Goal: Task Accomplishment & Management: Manage account settings

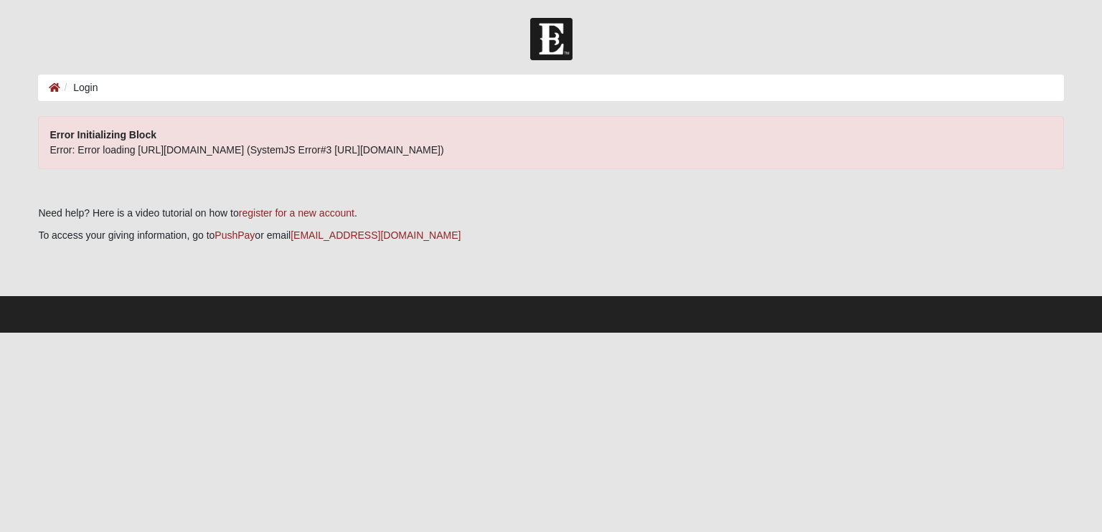
click at [97, 90] on li "Login" at bounding box center [78, 87] width 37 height 15
click at [76, 90] on li "Login" at bounding box center [78, 87] width 37 height 15
click at [75, 90] on li "Login" at bounding box center [78, 87] width 37 height 15
click at [75, 89] on li "Login" at bounding box center [78, 87] width 37 height 15
click at [77, 87] on li "Login" at bounding box center [78, 87] width 37 height 15
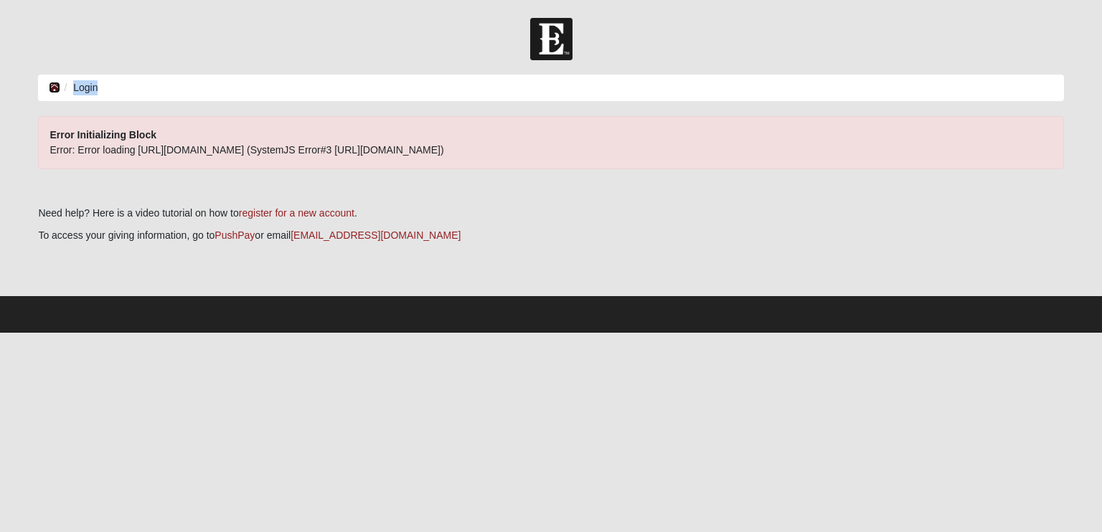
click at [57, 90] on icon at bounding box center [54, 88] width 11 height 10
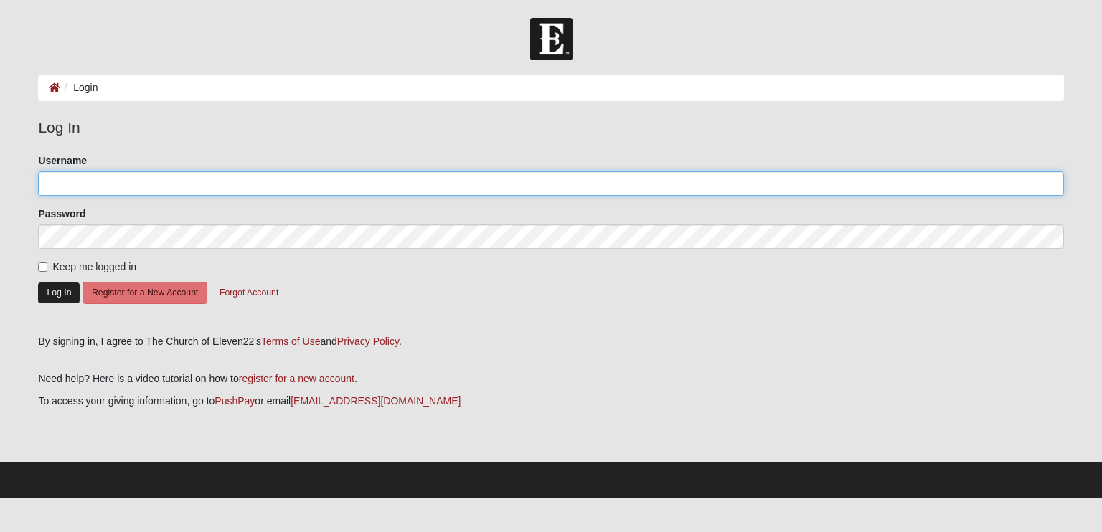
type input "elease217@yahoo.com"
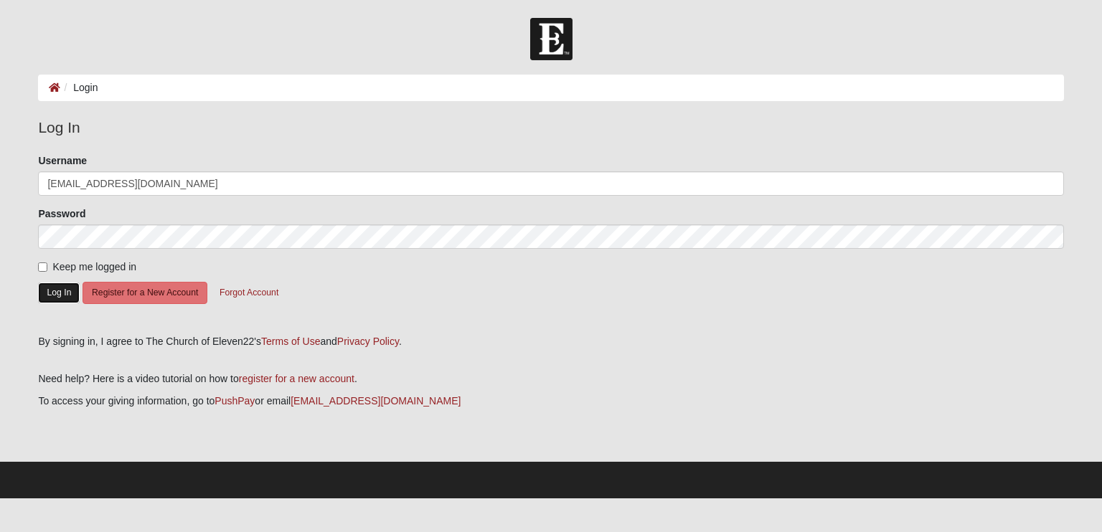
click at [64, 288] on button "Log In" at bounding box center [59, 293] width 42 height 21
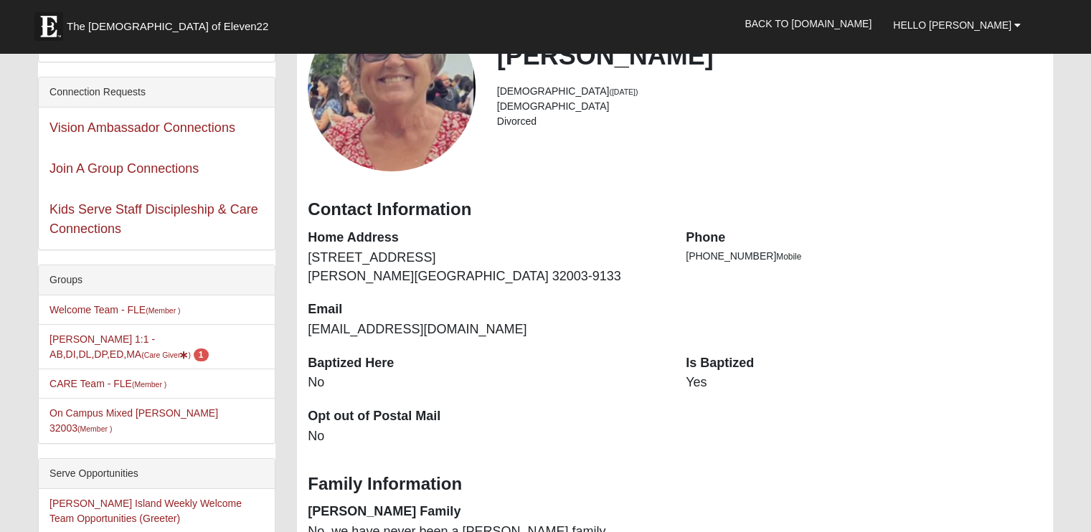
scroll to position [215, 0]
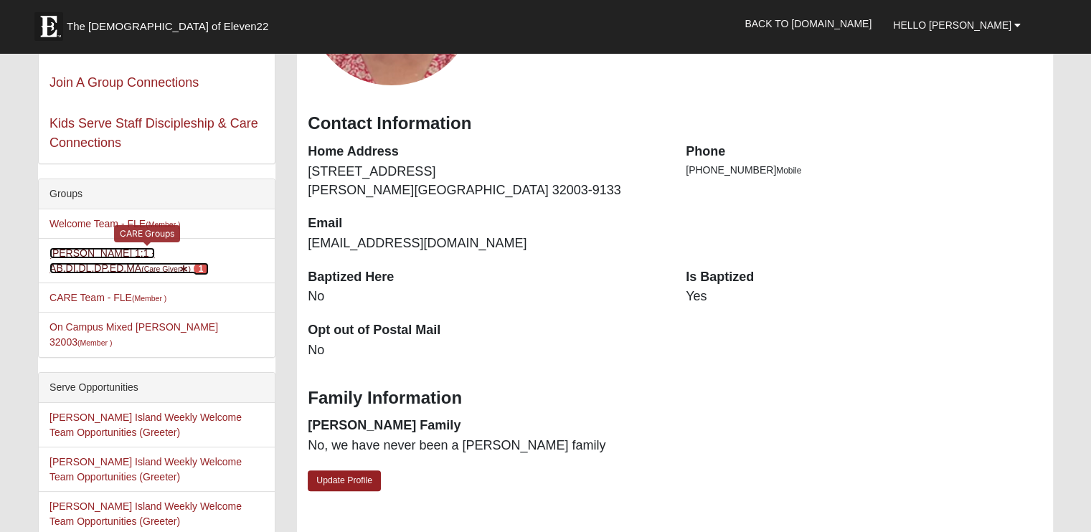
click at [83, 273] on link "Elise Graves 1:1 - AB,DI,DL,DP,ED,MA (Care Giver ) 1" at bounding box center [129, 261] width 159 height 27
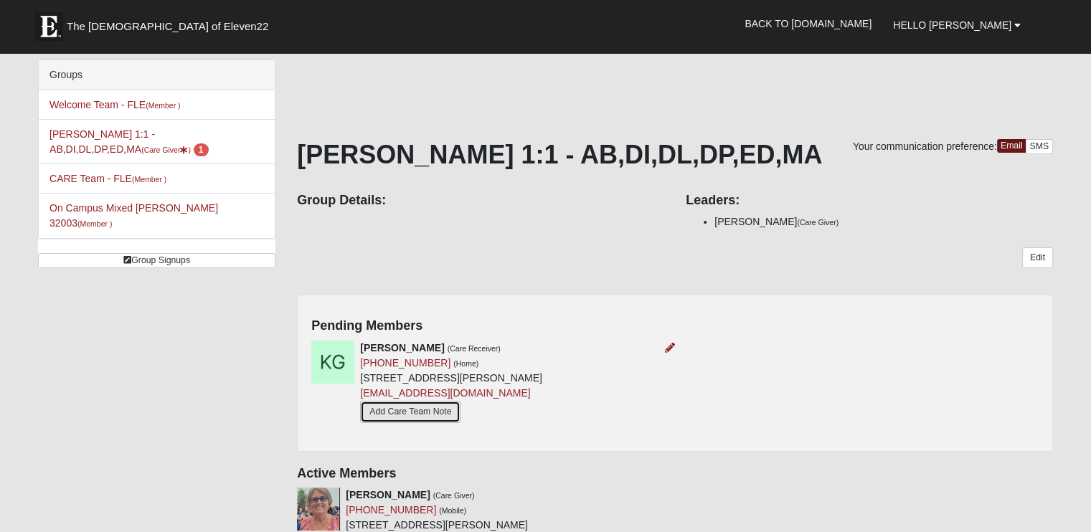
click at [420, 410] on link "Add Care Team Note" at bounding box center [410, 412] width 100 height 22
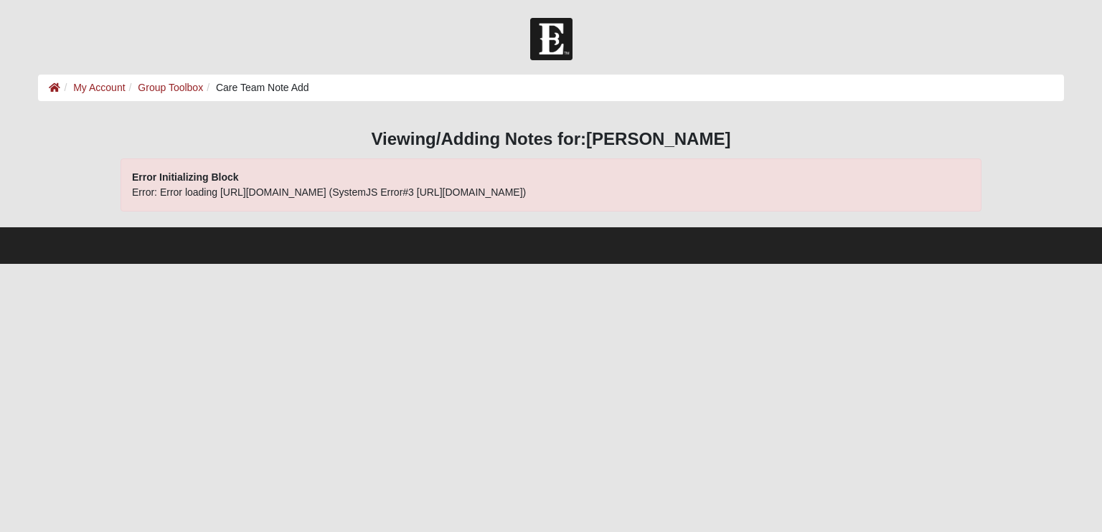
click at [274, 85] on li "Care Team Note Add" at bounding box center [256, 87] width 106 height 15
click at [167, 89] on link "Group Toolbox" at bounding box center [170, 87] width 65 height 11
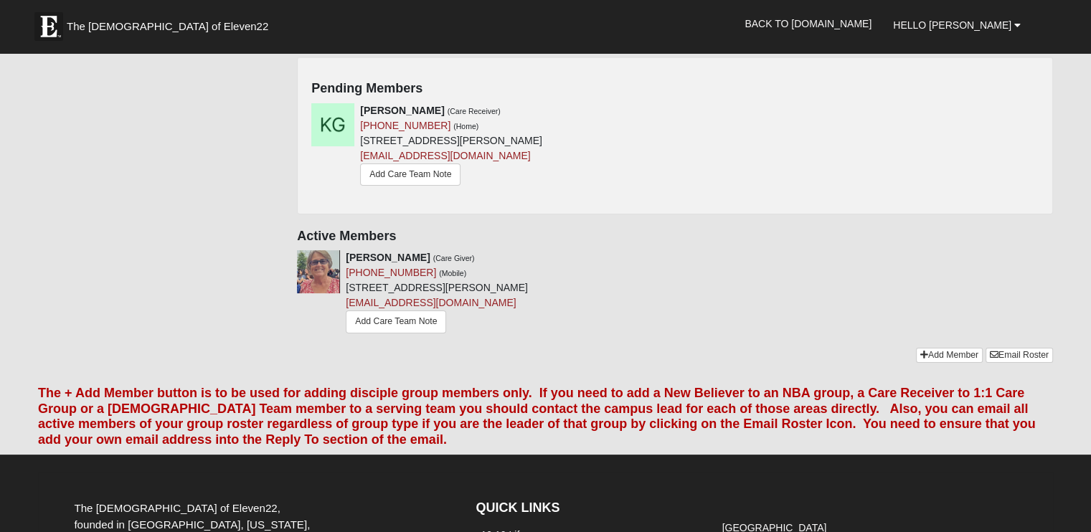
scroll to position [215, 0]
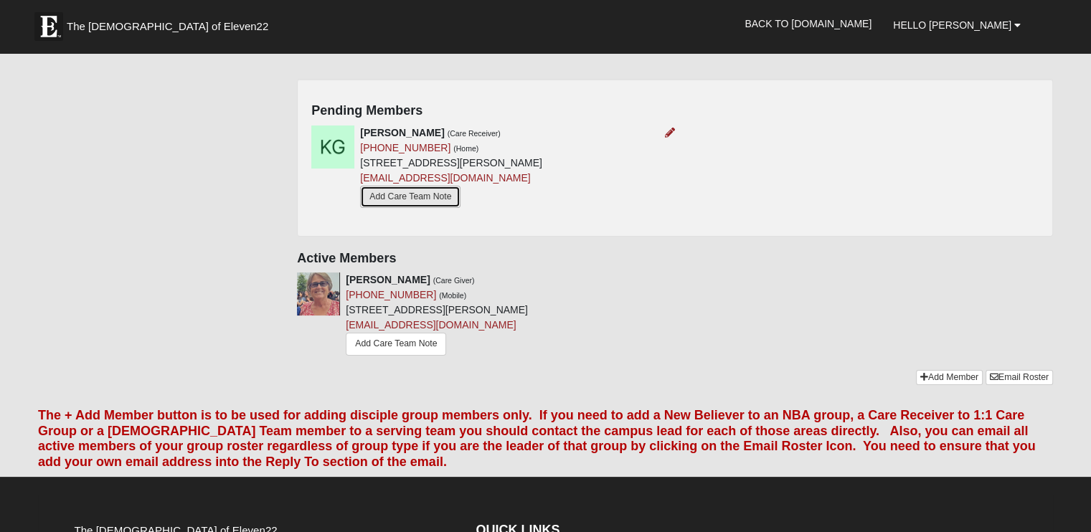
click at [392, 195] on link "Add Care Team Note" at bounding box center [410, 197] width 100 height 22
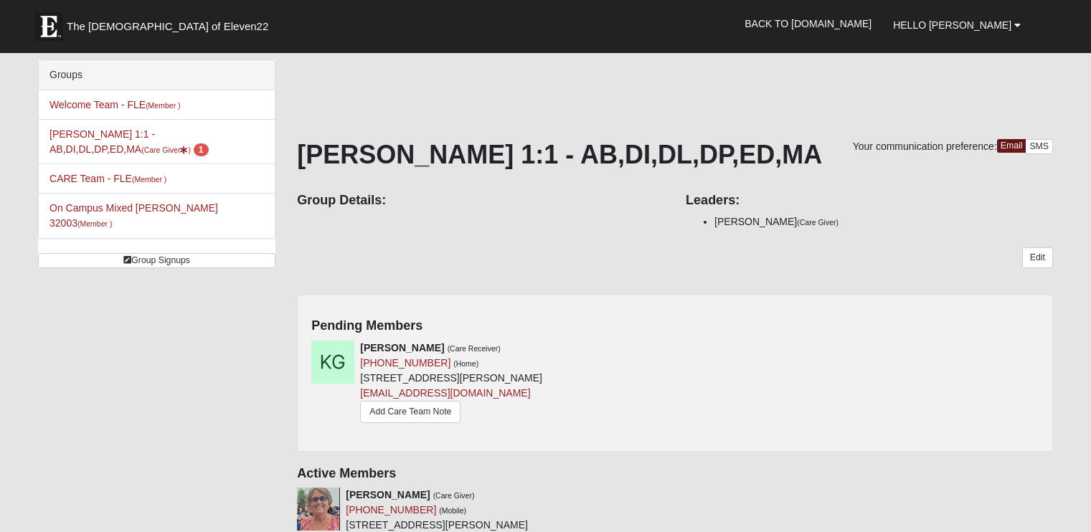
scroll to position [215, 0]
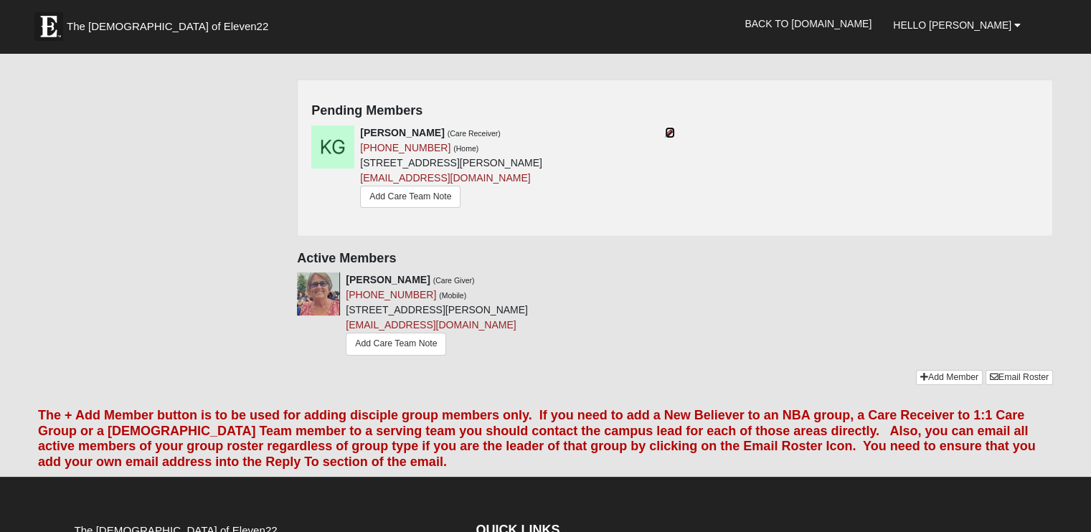
click at [666, 132] on icon at bounding box center [670, 133] width 10 height 10
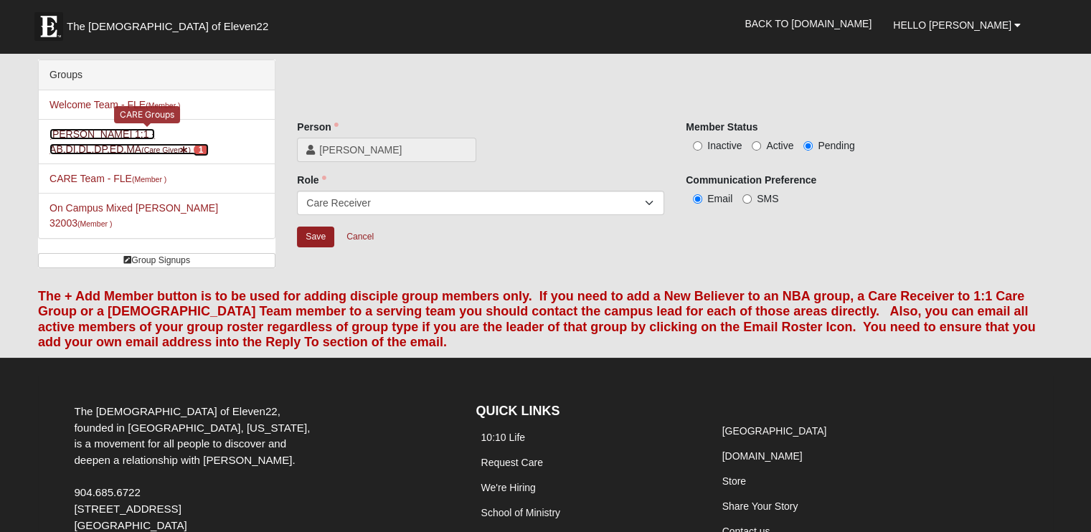
click at [87, 132] on link "[PERSON_NAME] 1:1 - AB,DI,DL,DP,ED,MA (Care Giver ) 1" at bounding box center [129, 141] width 159 height 27
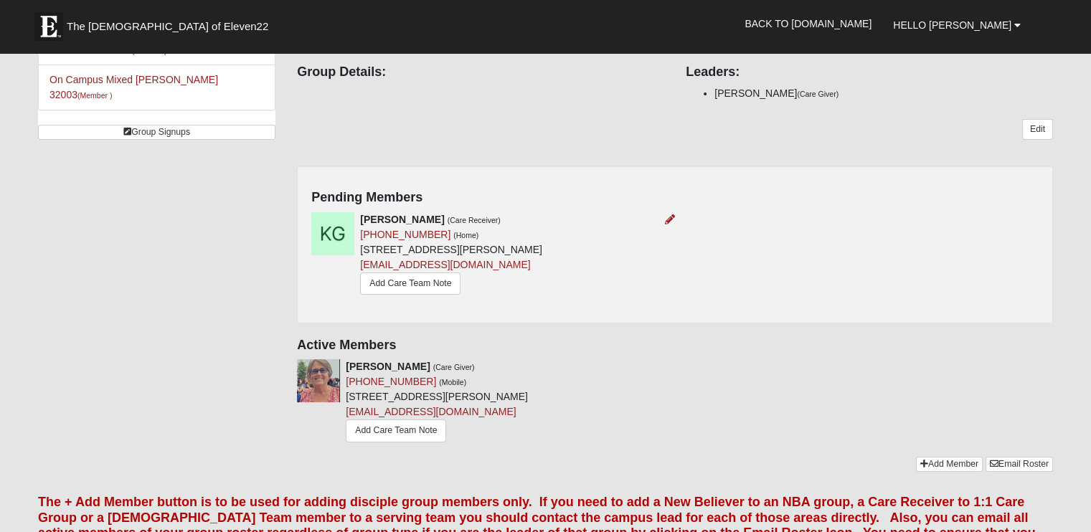
scroll to position [143, 0]
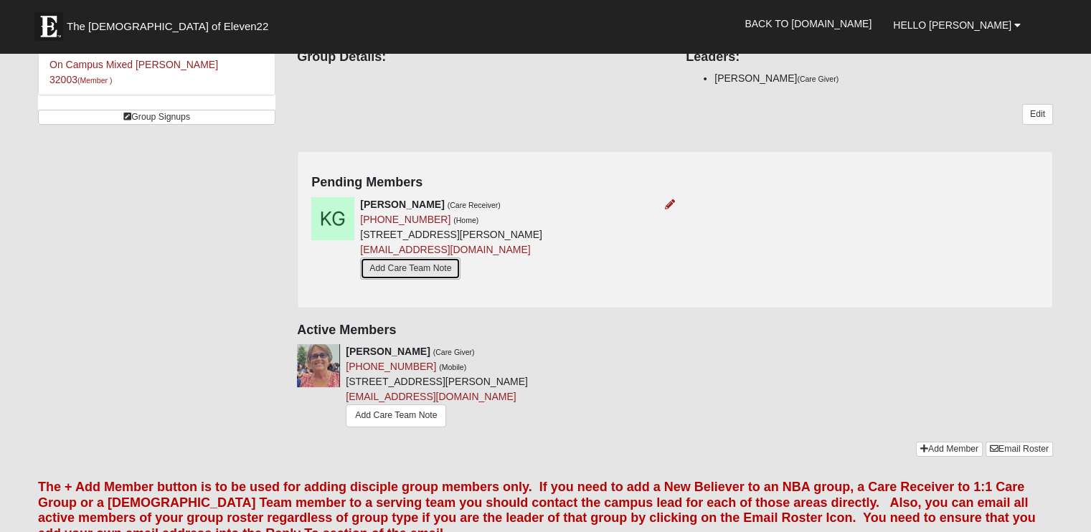
click at [444, 272] on link "Add Care Team Note" at bounding box center [410, 269] width 100 height 22
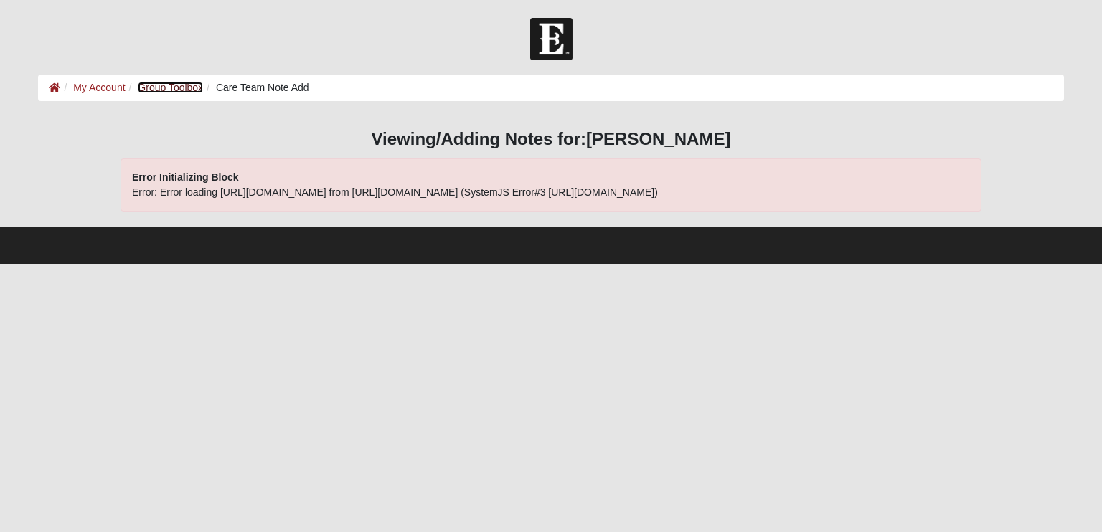
click at [159, 88] on link "Group Toolbox" at bounding box center [170, 87] width 65 height 11
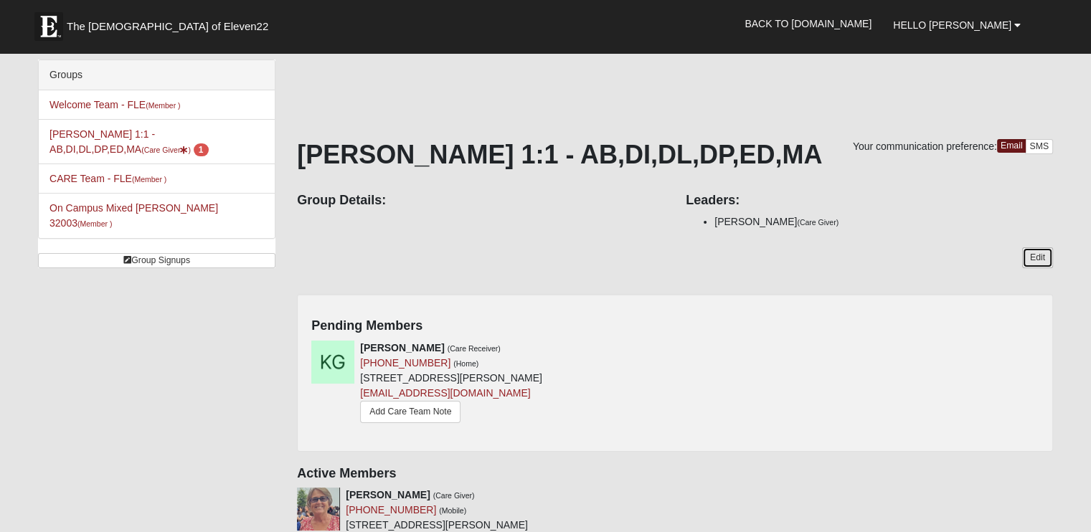
click at [1036, 256] on link "Edit" at bounding box center [1037, 258] width 31 height 21
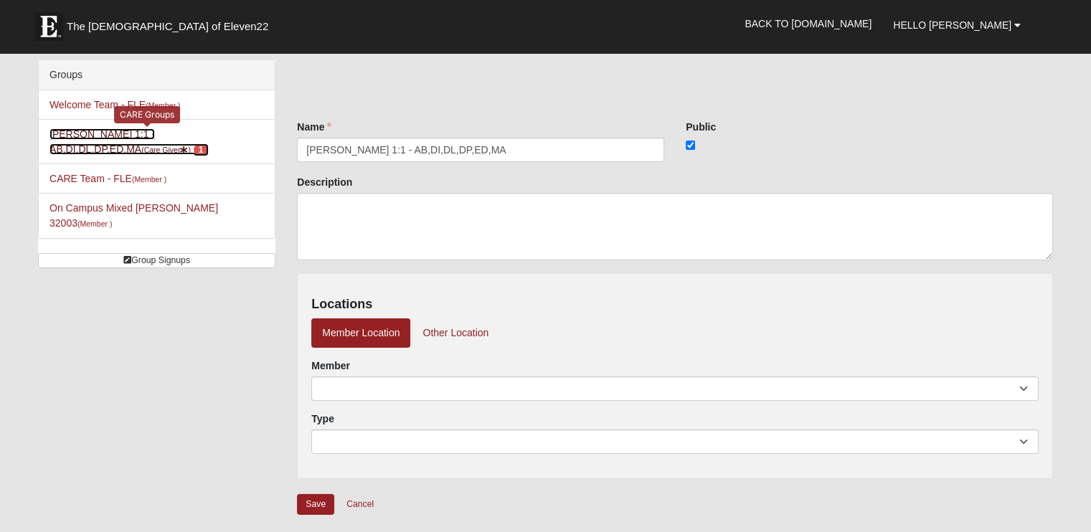
click at [120, 133] on link "[PERSON_NAME] 1:1 - AB,DI,DL,DP,ED,MA (Care Giver ) 1" at bounding box center [129, 141] width 159 height 27
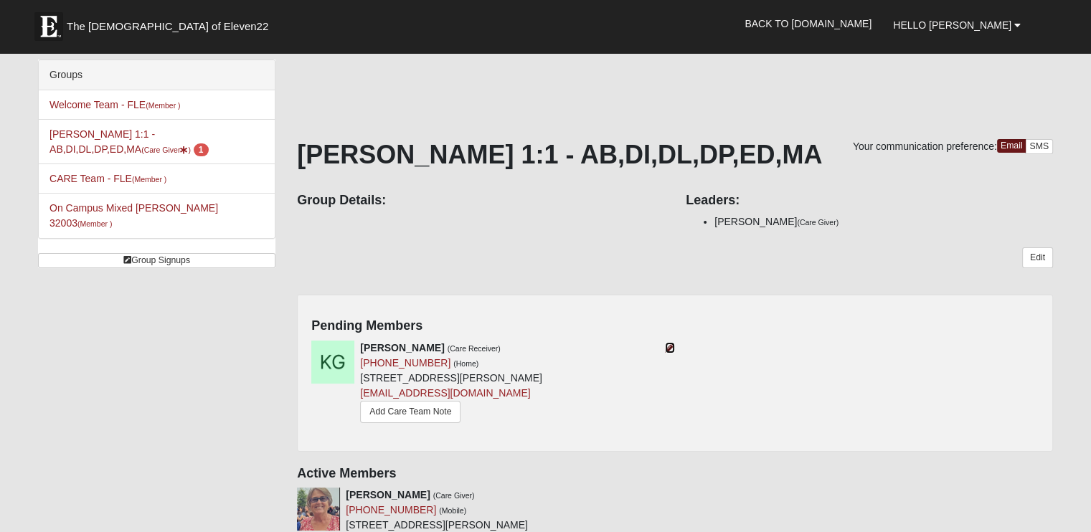
click at [669, 344] on icon at bounding box center [670, 348] width 10 height 10
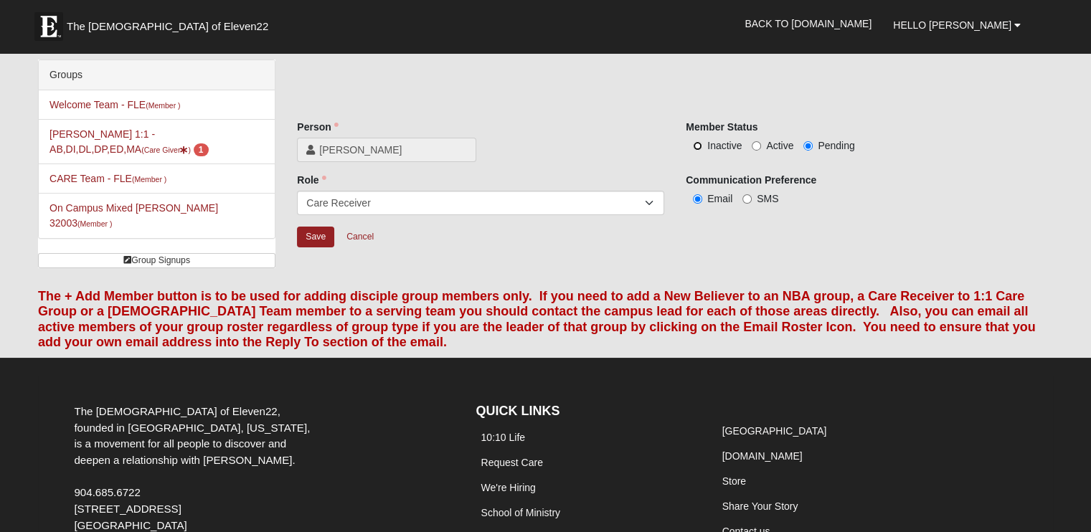
click at [699, 143] on input "Inactive" at bounding box center [697, 145] width 9 height 9
radio input "true"
click at [316, 234] on input "Save" at bounding box center [315, 237] width 37 height 21
